Goal: Find specific page/section: Find specific page/section

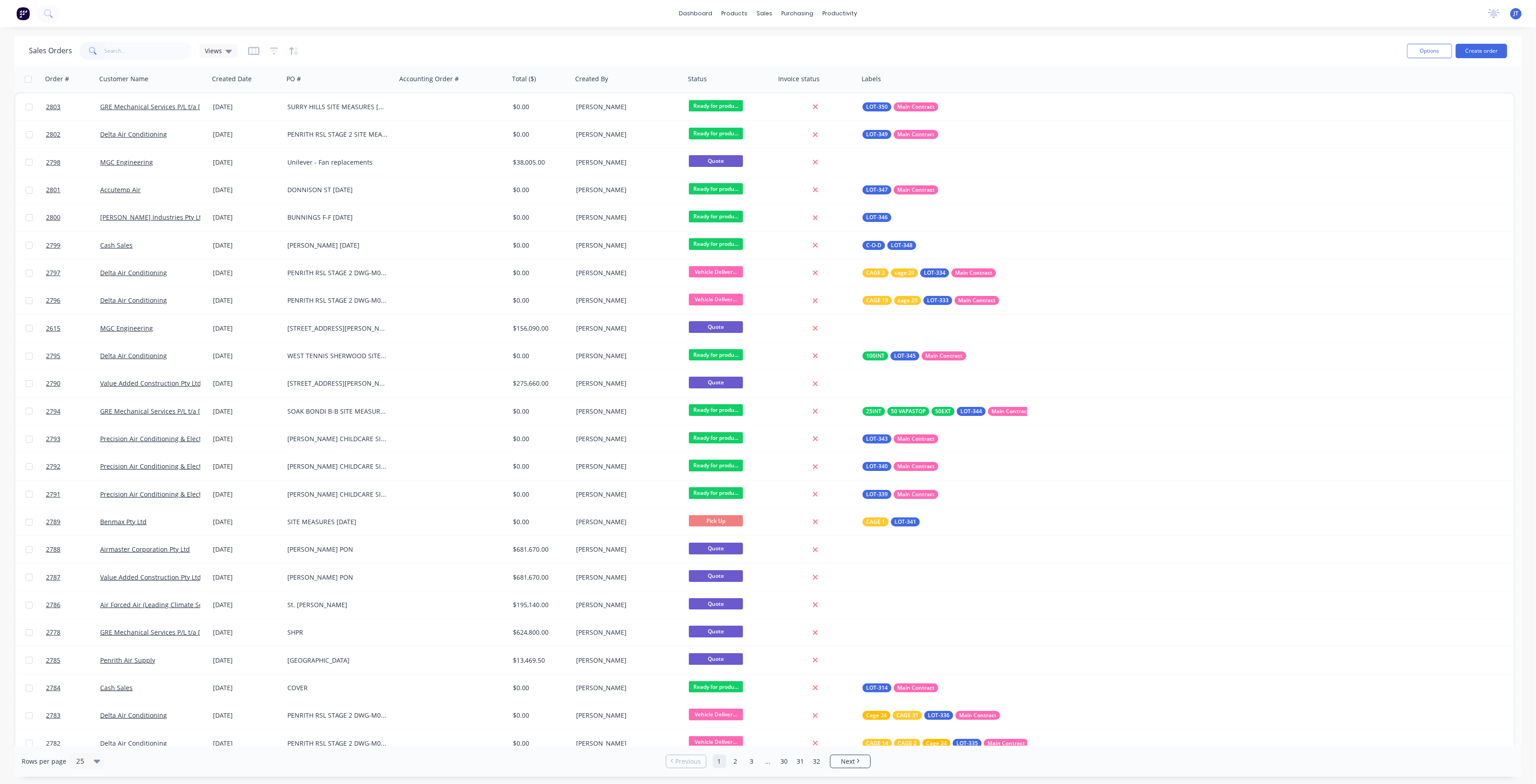
click at [119, 52] on input "text" at bounding box center [149, 51] width 88 height 18
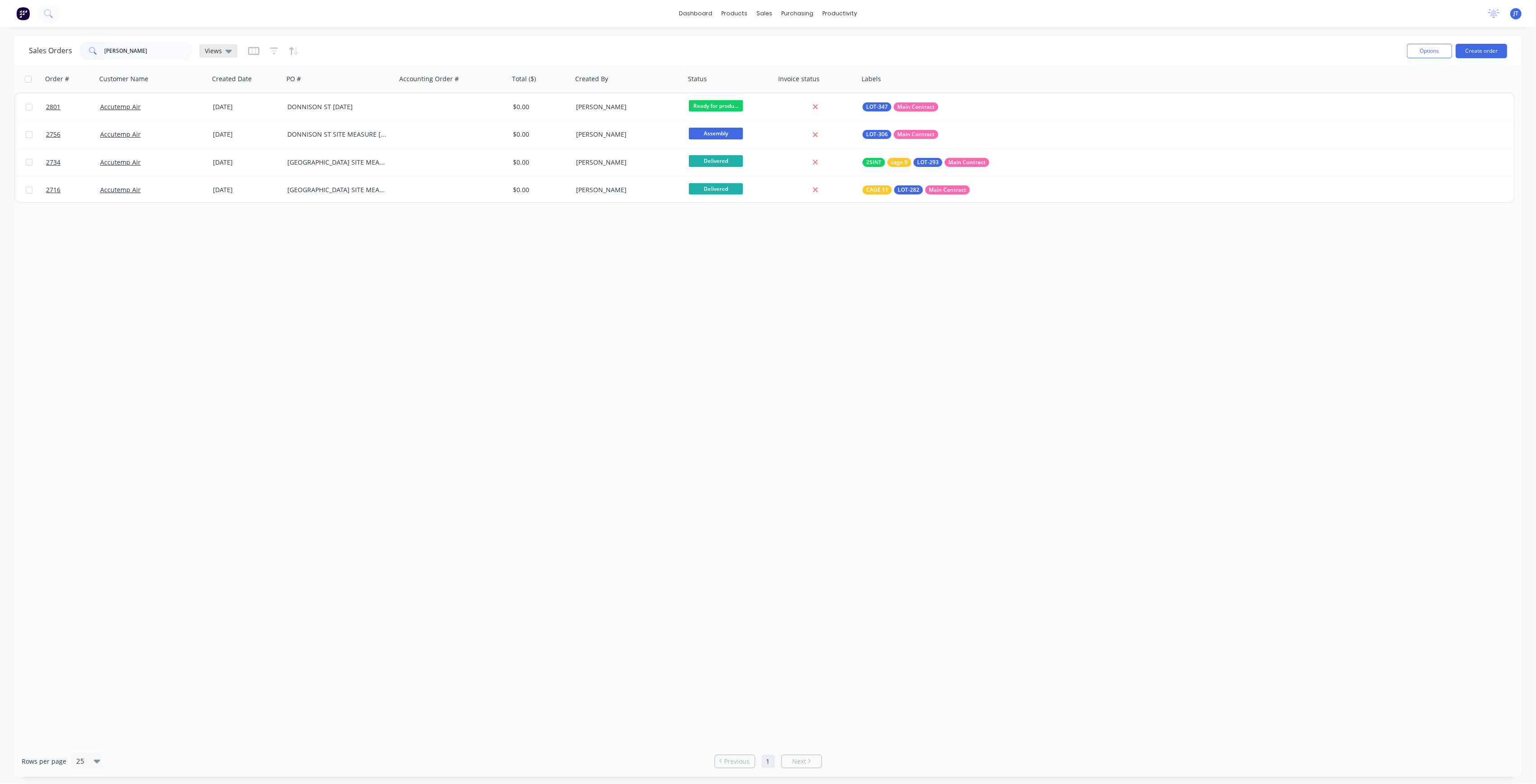
type input "[PERSON_NAME]"
click at [228, 48] on icon at bounding box center [228, 51] width 7 height 10
click at [246, 120] on div "None edit" at bounding box center [262, 127] width 121 height 18
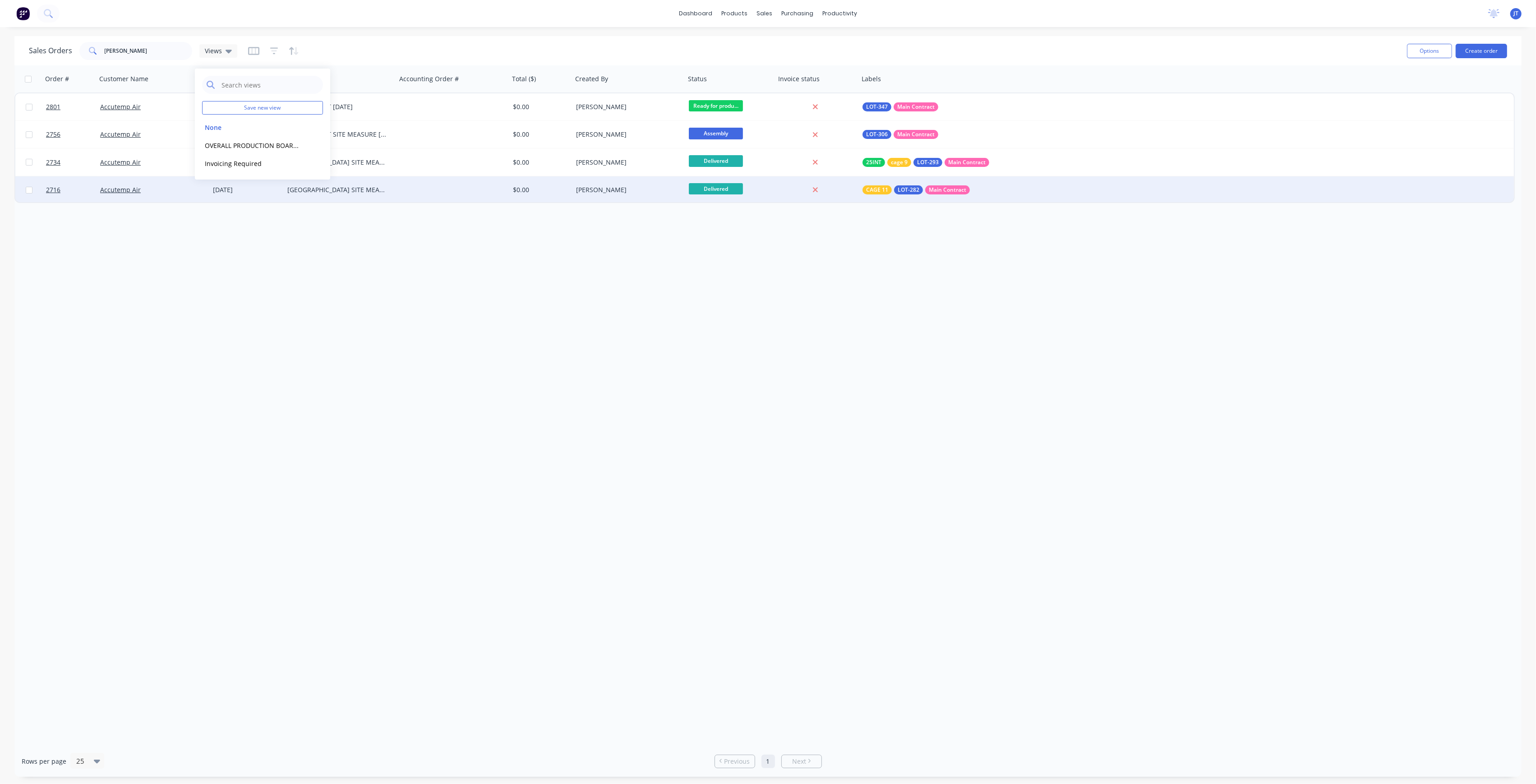
click at [394, 195] on div "[GEOGRAPHIC_DATA] SITE MEASURE [DATE]" at bounding box center [340, 190] width 113 height 27
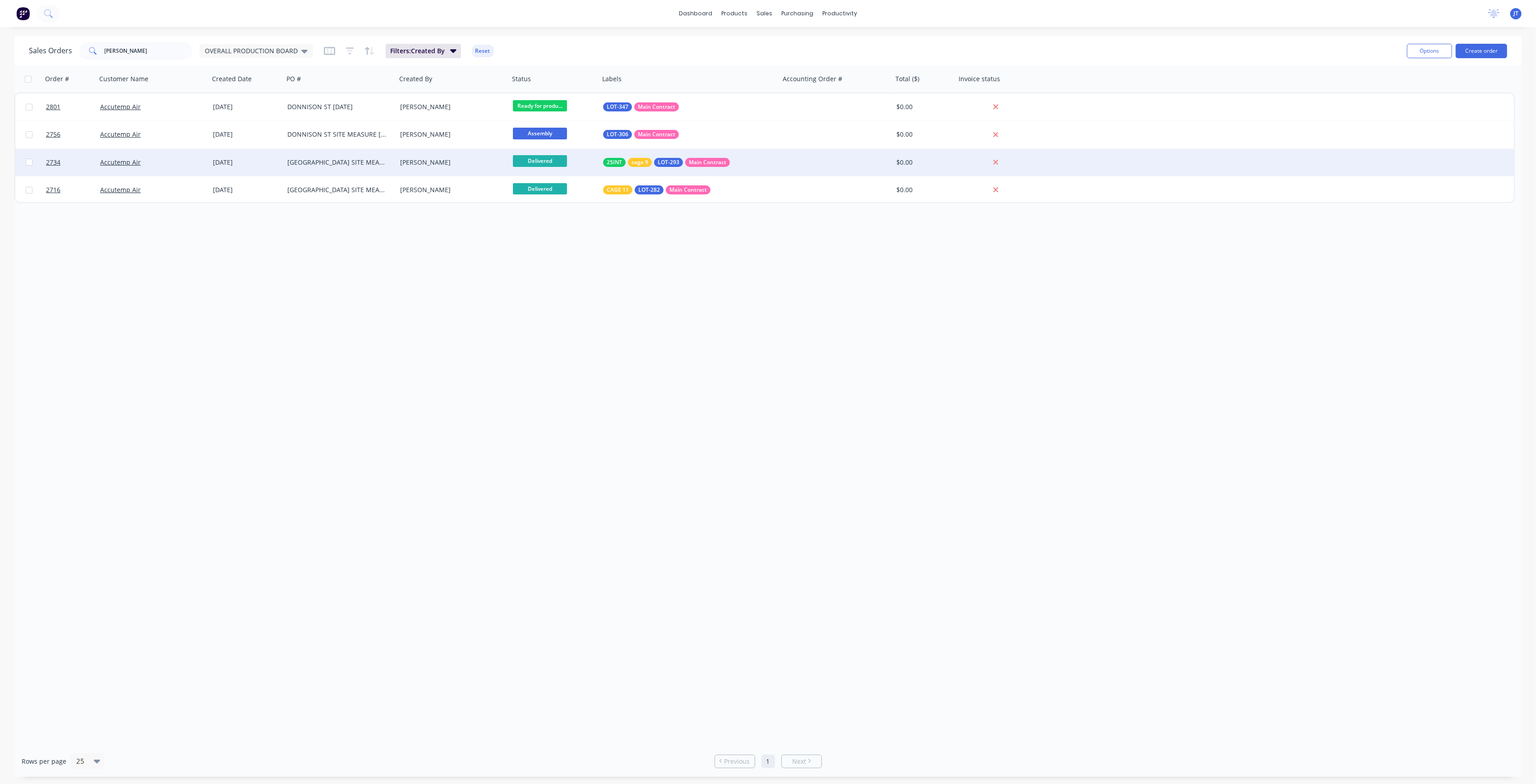
click at [459, 166] on div "[PERSON_NAME]" at bounding box center [450, 162] width 100 height 9
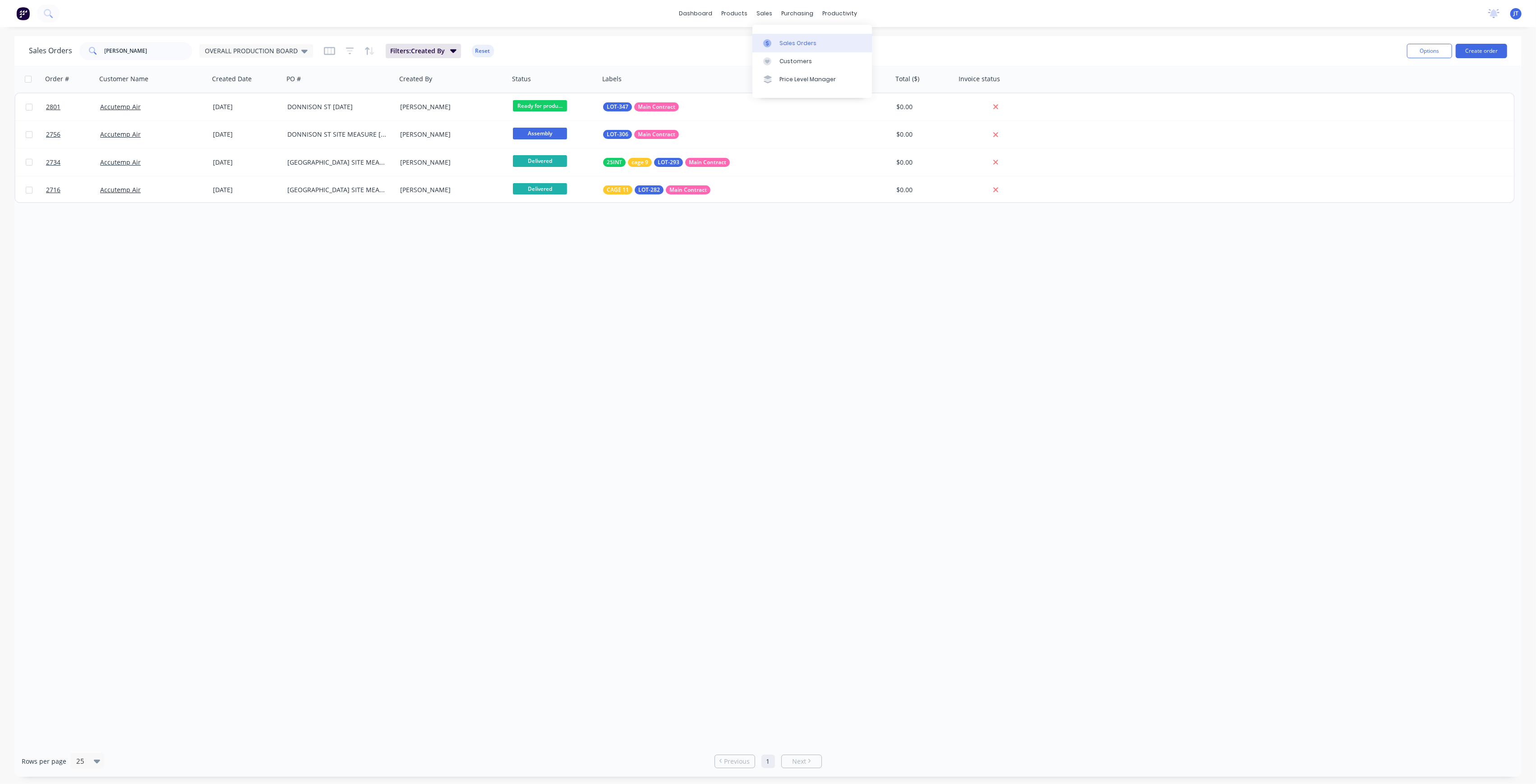
click at [779, 39] on div "Sales Orders" at bounding box center [798, 44] width 37 height 8
